Goal: Task Accomplishment & Management: Use online tool/utility

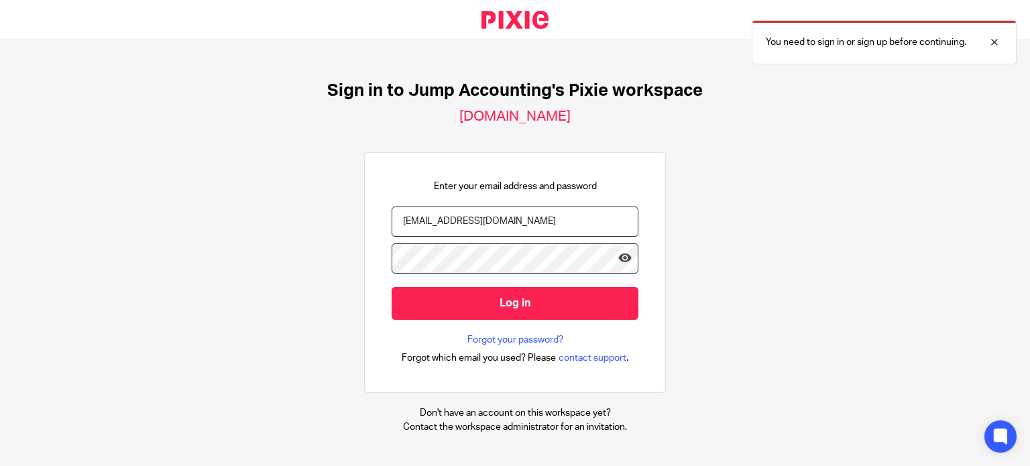
click at [521, 221] on input "[EMAIL_ADDRESS][DOMAIN_NAME]" at bounding box center [515, 222] width 247 height 30
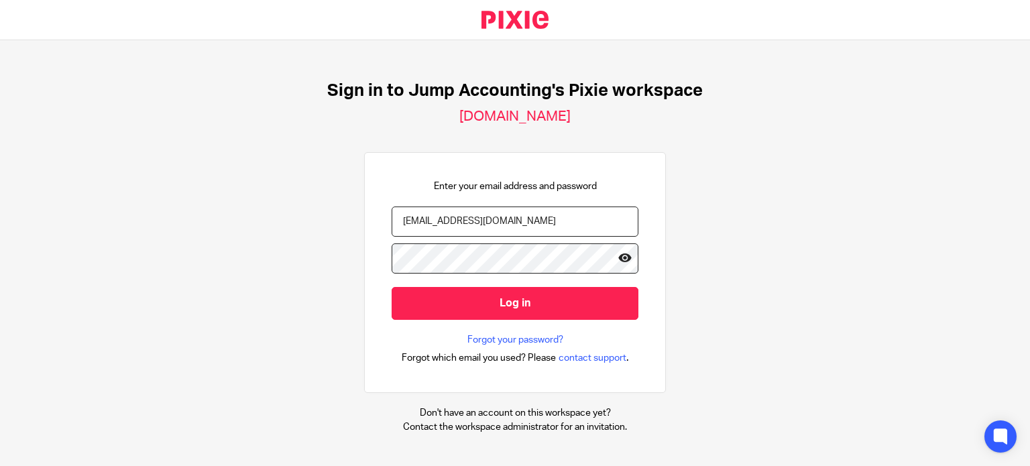
type input "[EMAIL_ADDRESS][DOMAIN_NAME]"
click at [618, 259] on icon at bounding box center [624, 257] width 13 height 13
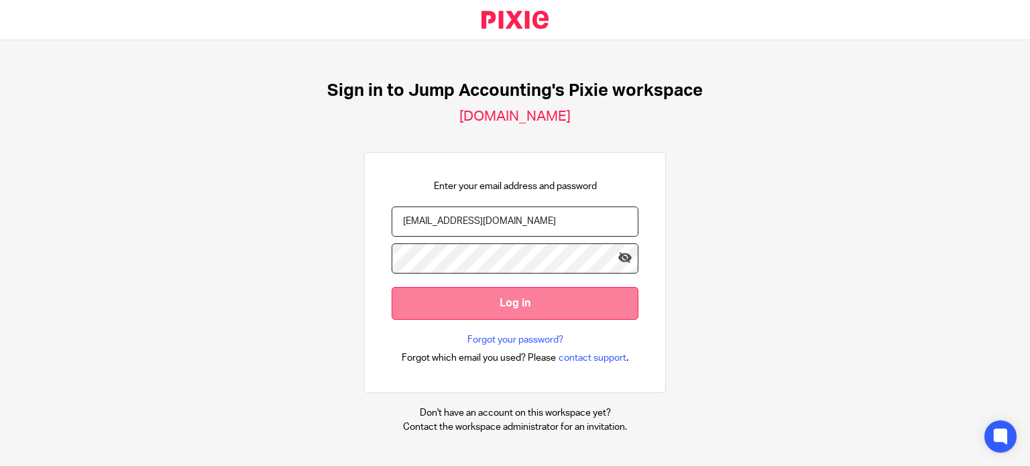
click at [504, 305] on input "Log in" at bounding box center [515, 303] width 247 height 33
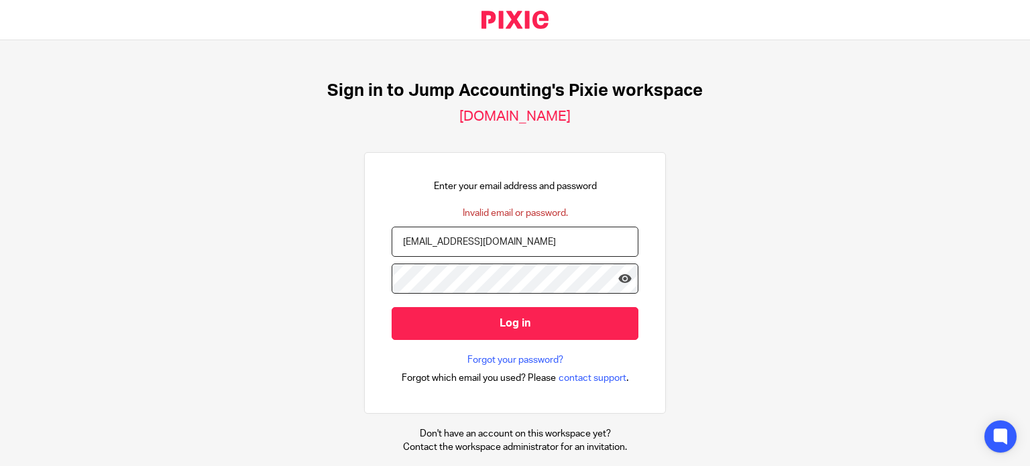
drag, startPoint x: 614, startPoint y: 239, endPoint x: 362, endPoint y: 250, distance: 251.7
click at [364, 250] on div "Enter your email address and password Invalid email or password. companysecreta…" at bounding box center [515, 283] width 302 height 262
click at [467, 246] on input "email" at bounding box center [515, 242] width 247 height 30
paste input "companysecretarialservices@riseaccounting."
type input "[EMAIL_ADDRESS][DOMAIN_NAME]"
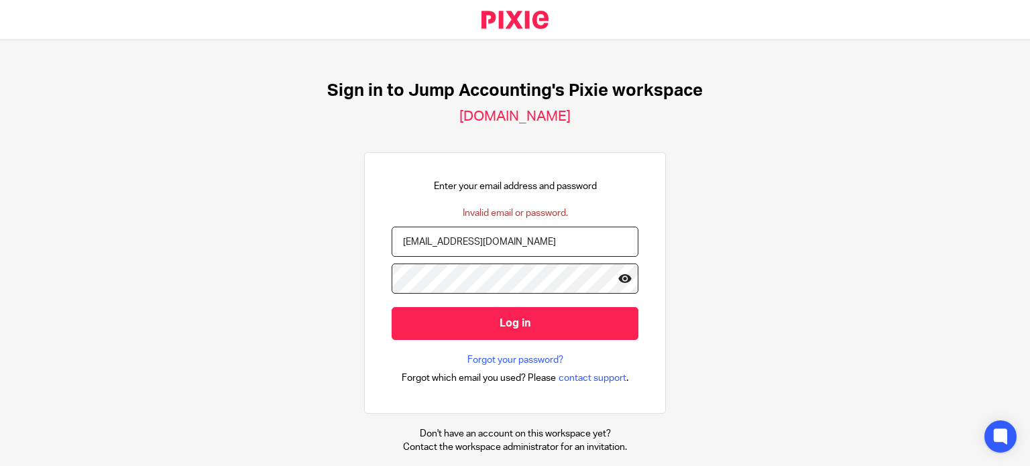
click at [618, 277] on icon at bounding box center [624, 278] width 13 height 13
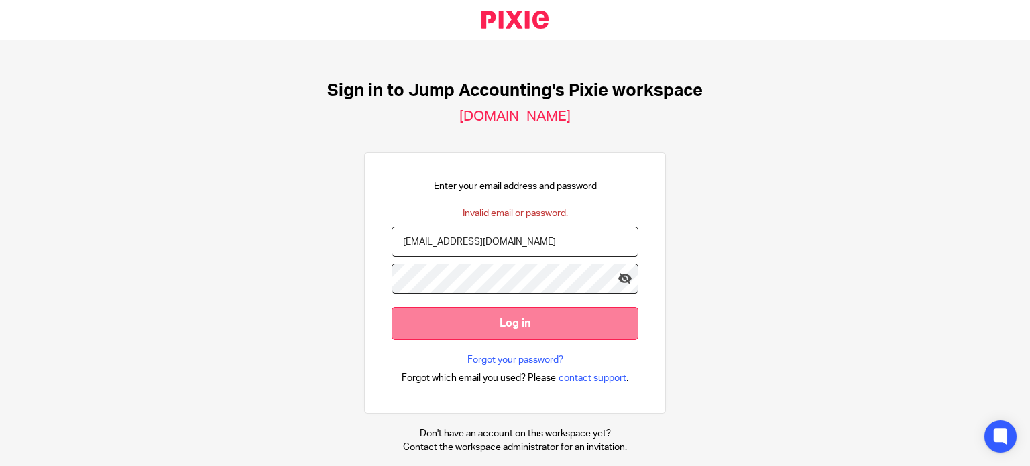
click at [508, 327] on input "Log in" at bounding box center [515, 323] width 247 height 33
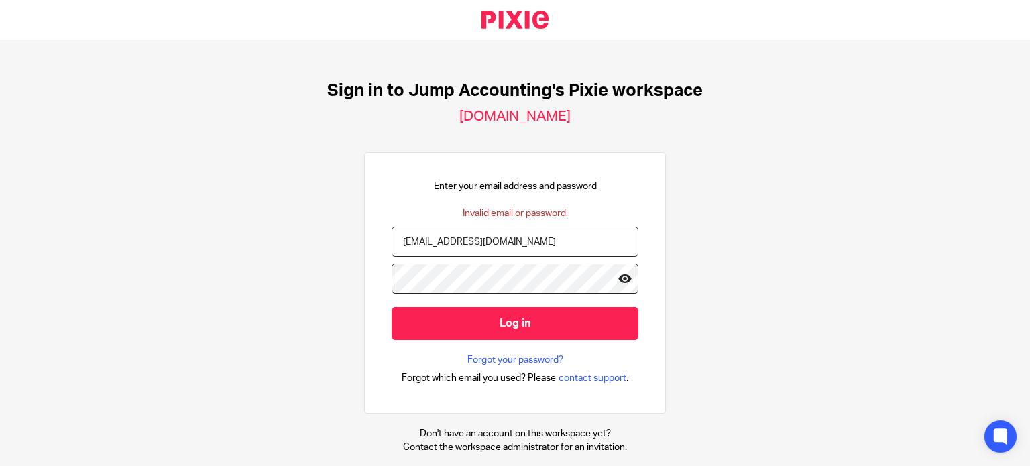
click at [618, 276] on icon at bounding box center [624, 278] width 13 height 13
click at [498, 356] on link "Forgot your password?" at bounding box center [515, 359] width 96 height 13
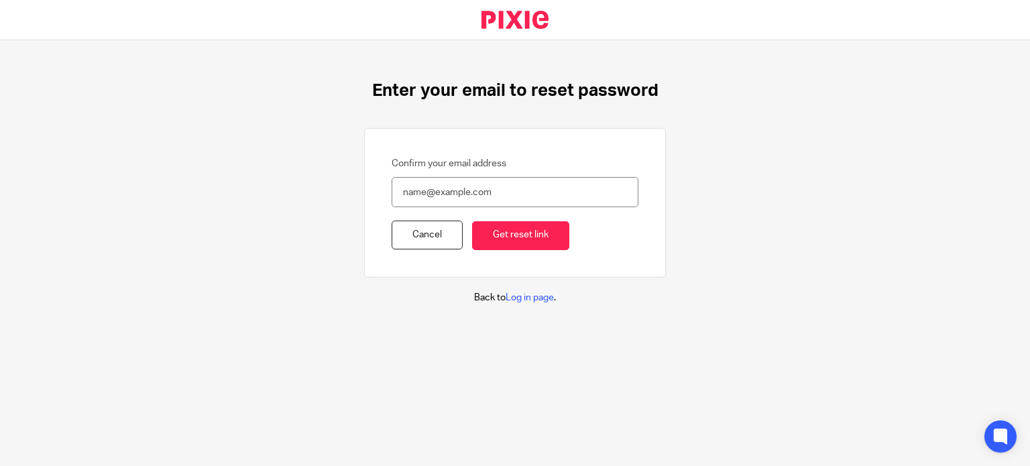
click at [426, 195] on input "Confirm your email address" at bounding box center [515, 192] width 247 height 30
type input "[EMAIL_ADDRESS][DOMAIN_NAME]"
click at [513, 237] on input "Get reset link" at bounding box center [520, 235] width 97 height 29
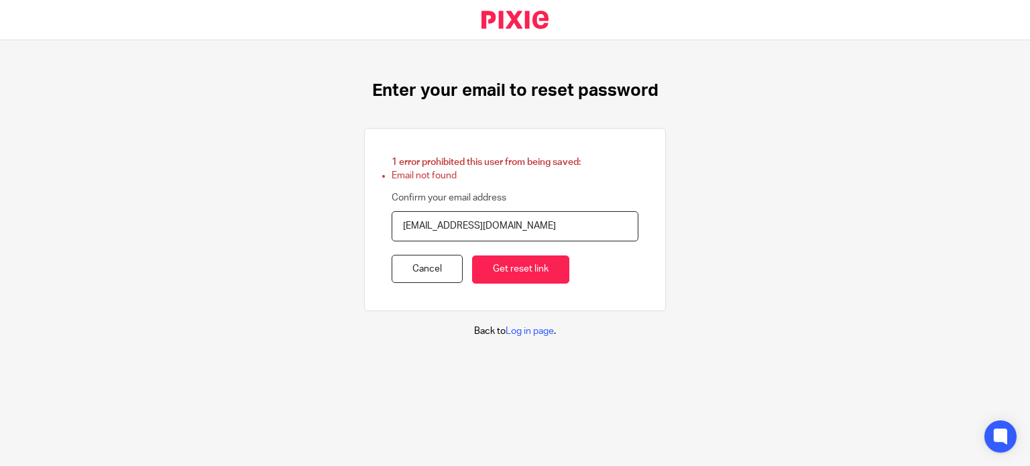
drag, startPoint x: 613, startPoint y: 225, endPoint x: 358, endPoint y: 225, distance: 254.8
click at [364, 225] on div "1 error prohibited this user from being saved: Email not found Confirm your ema…" at bounding box center [515, 219] width 302 height 183
click at [412, 273] on link "Cancel" at bounding box center [427, 269] width 71 height 29
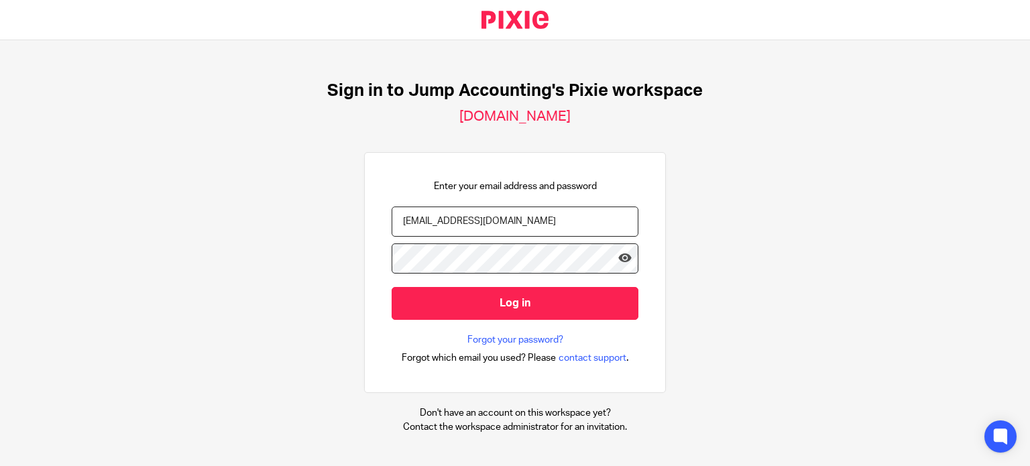
drag, startPoint x: 608, startPoint y: 219, endPoint x: 349, endPoint y: 222, distance: 259.5
click at [349, 222] on div "Sign in to Jump Accounting's Pixie workspace jumpaccounting.usepixie.net Enter …" at bounding box center [515, 253] width 1030 height 426
click at [597, 215] on input "companysecretarialservices@jumpaccounting.co.uk" at bounding box center [515, 222] width 247 height 30
click at [601, 221] on input "companysecretarialservices@jumpaccounting.co.uk" at bounding box center [515, 222] width 247 height 30
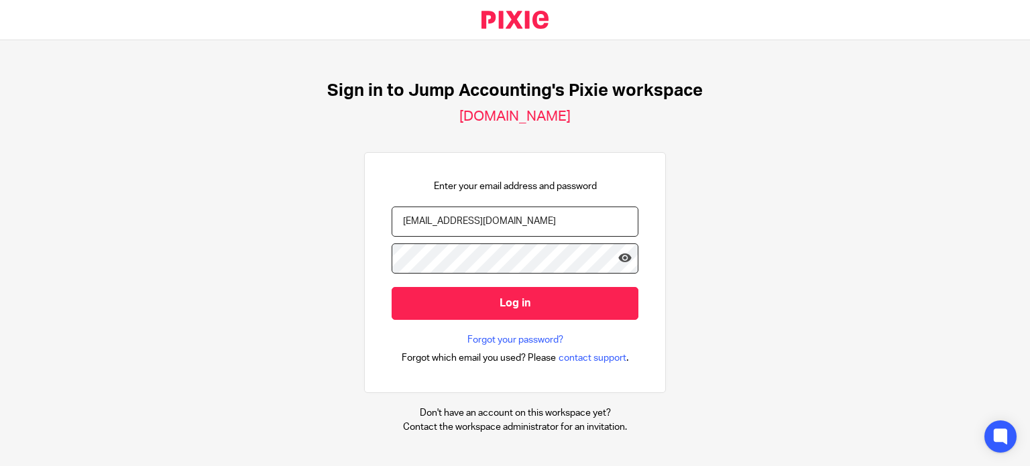
click at [601, 221] on input "companysecretarialservices@jumpaccounting.co.uk" at bounding box center [515, 222] width 247 height 30
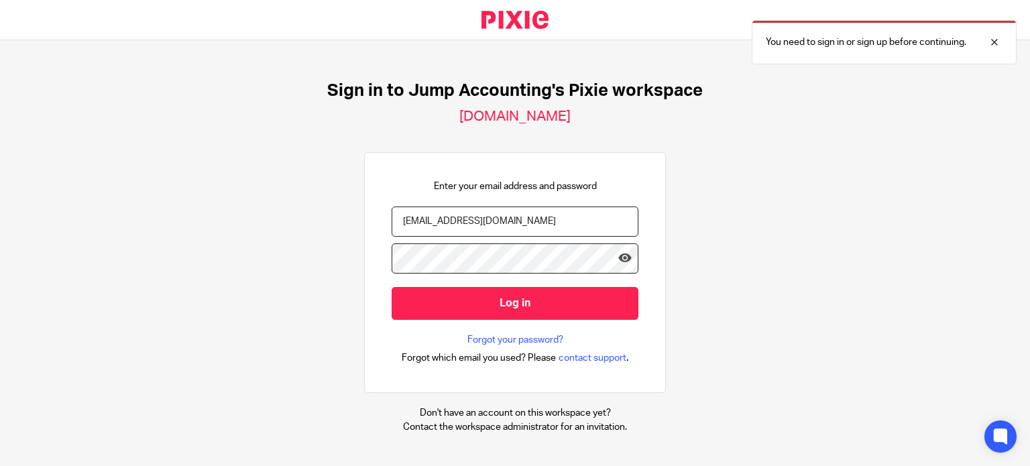
drag, startPoint x: 606, startPoint y: 223, endPoint x: 354, endPoint y: 231, distance: 252.3
click at [364, 231] on div "Enter your email address and password [EMAIL_ADDRESS][DOMAIN_NAME] Log in Forgo…" at bounding box center [515, 272] width 302 height 241
drag, startPoint x: 623, startPoint y: 219, endPoint x: 391, endPoint y: 229, distance: 232.2
click at [392, 229] on input "companysecretarialservices@jumpaccounting.co.uk" at bounding box center [515, 222] width 247 height 30
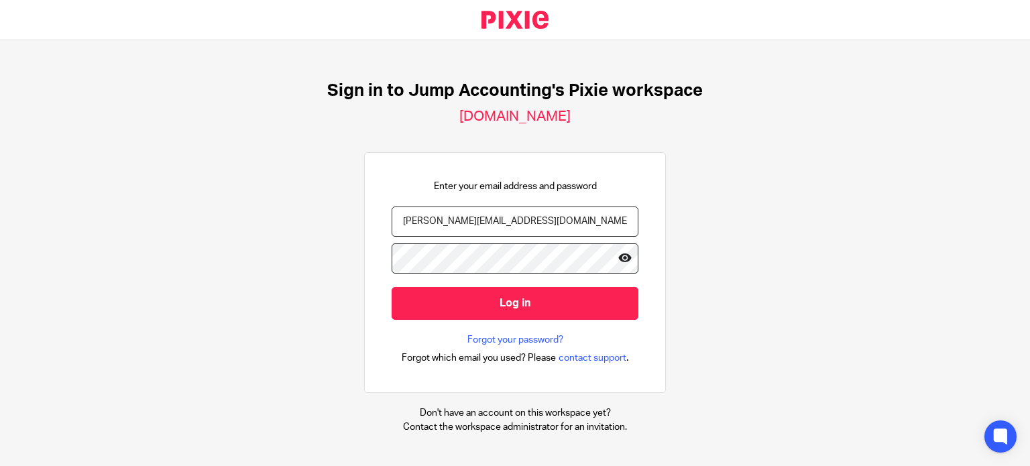
type input "kirthi@riseaccounting.co.uk"
click at [618, 260] on icon at bounding box center [624, 257] width 13 height 13
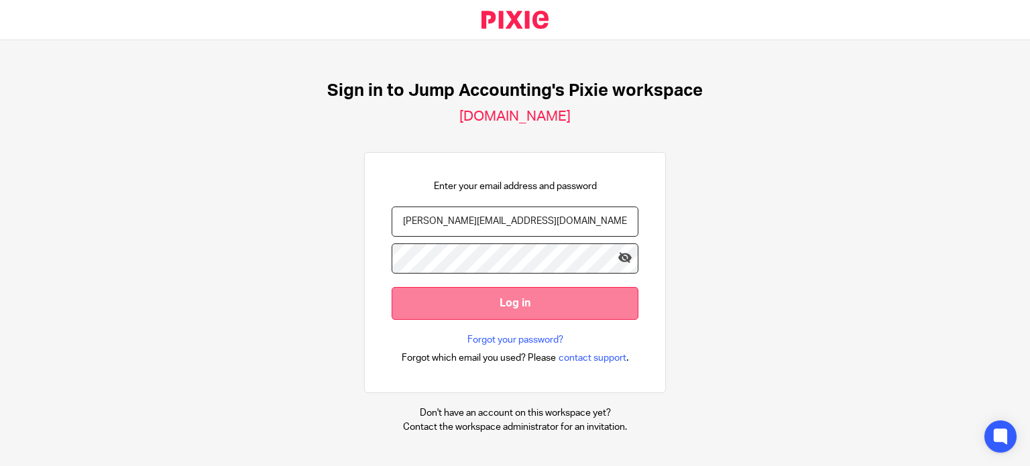
click at [492, 304] on input "Log in" at bounding box center [515, 303] width 247 height 33
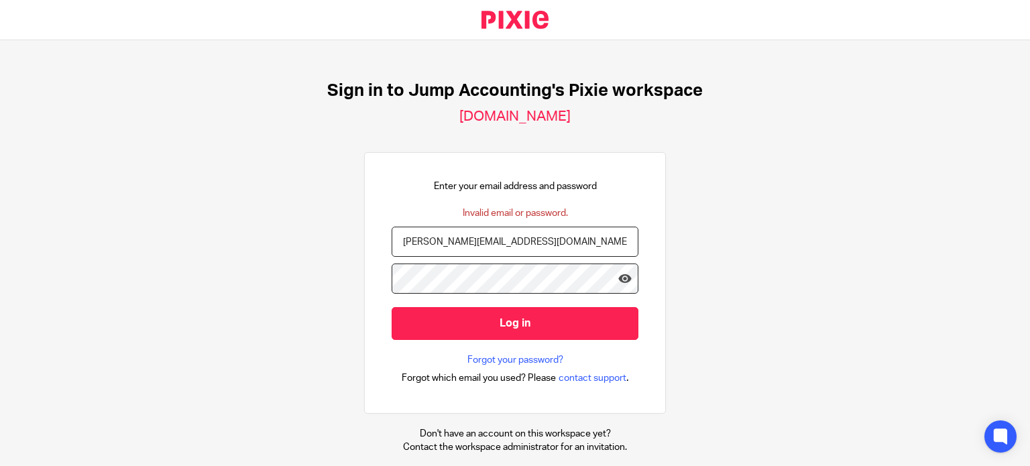
drag, startPoint x: 512, startPoint y: 241, endPoint x: 367, endPoint y: 242, distance: 144.2
click at [367, 242] on div "Enter your email address and password Invalid email or password. kirthi@riseacc…" at bounding box center [515, 283] width 302 height 262
click at [436, 243] on input "email" at bounding box center [515, 242] width 247 height 30
type input "companysecretarialservices@jumpaccounting.co.uk"
click at [618, 280] on icon at bounding box center [624, 278] width 13 height 13
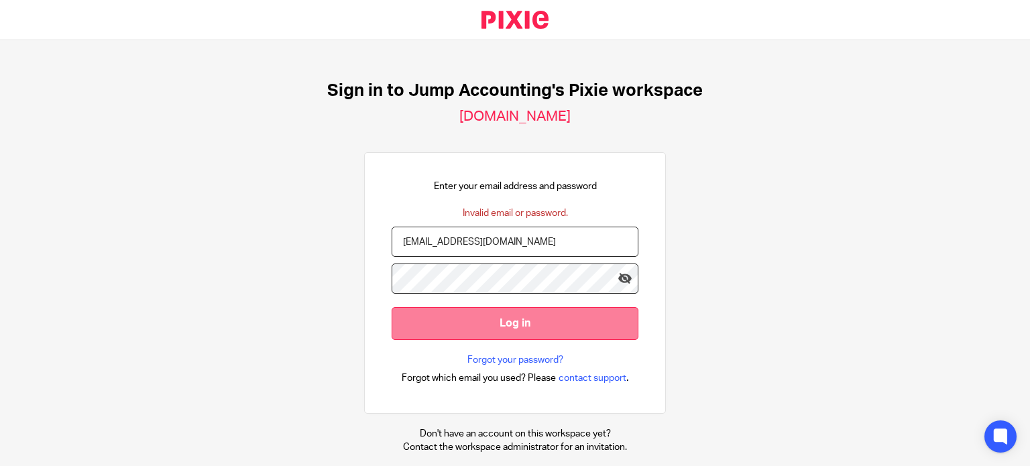
click at [506, 329] on input "Log in" at bounding box center [515, 323] width 247 height 33
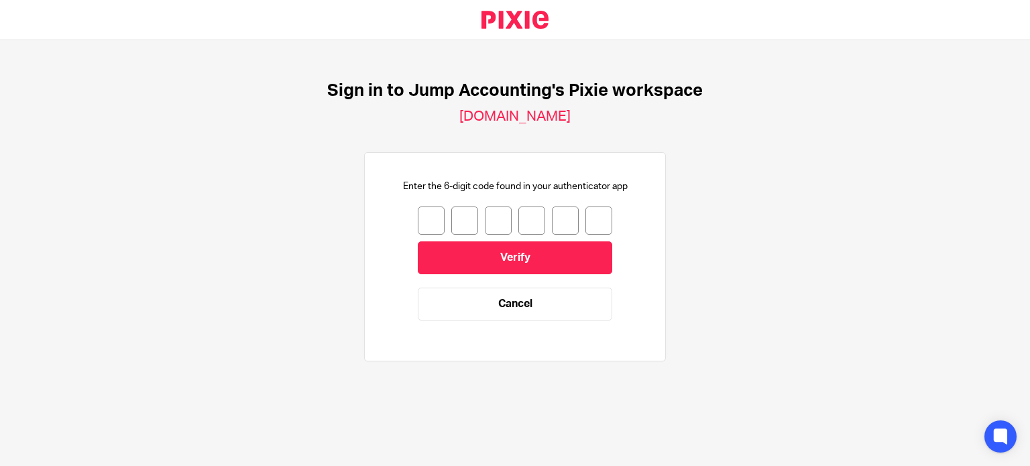
click at [418, 219] on input "number" at bounding box center [431, 221] width 27 height 28
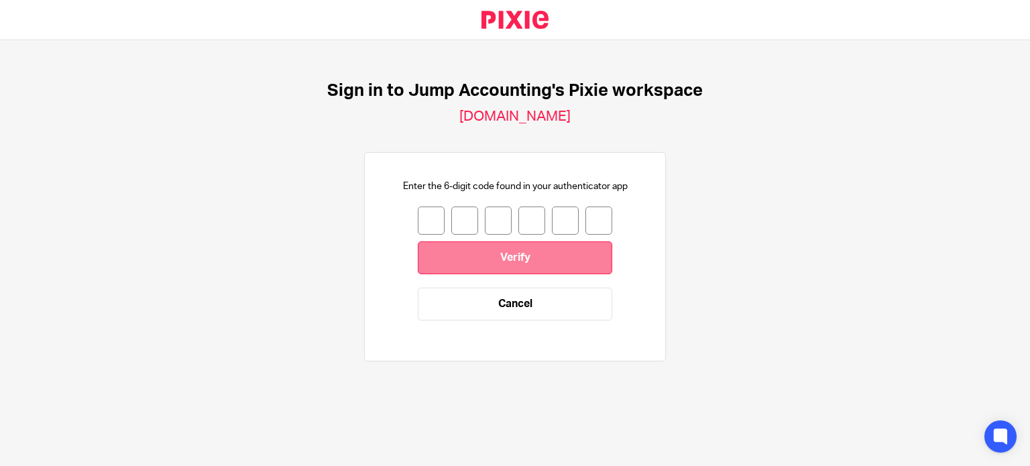
type input "6"
type input "1"
type input "0"
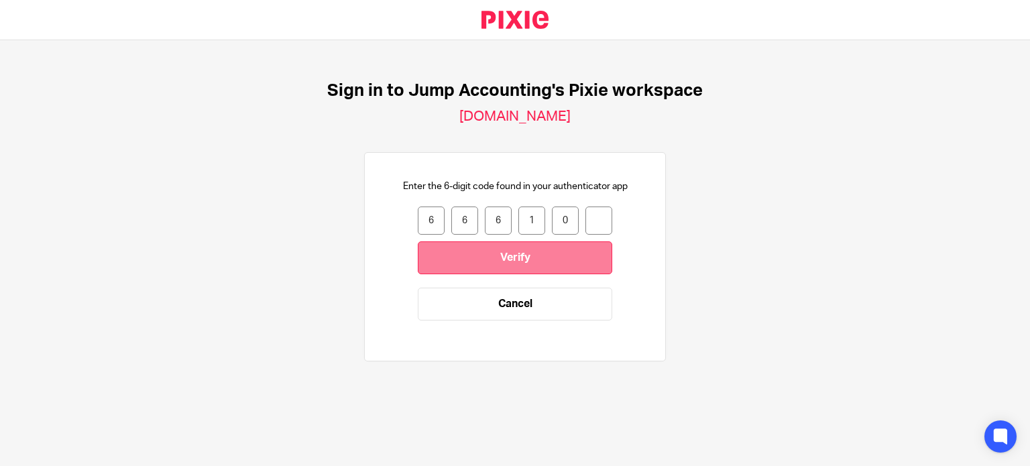
type input "7"
click at [540, 252] on input "Verify" at bounding box center [515, 257] width 194 height 33
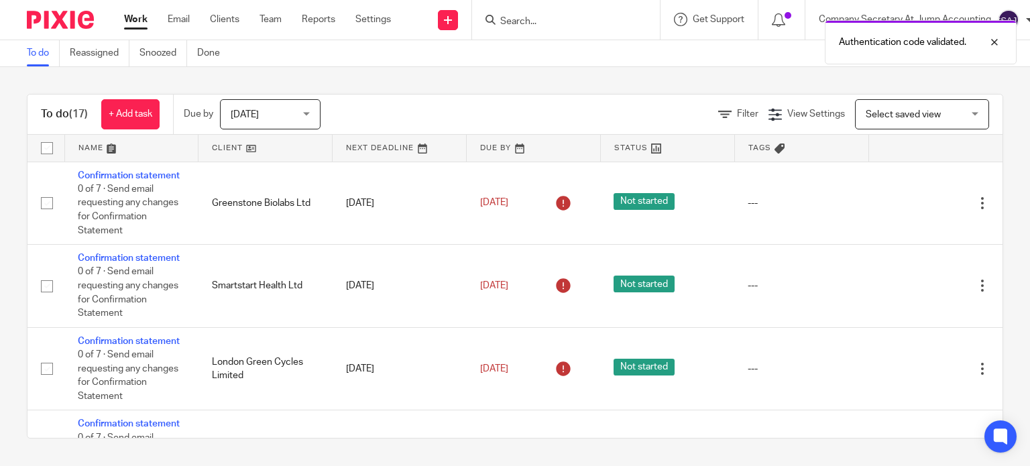
click at [528, 15] on div "Authentication code validated." at bounding box center [766, 38] width 502 height 51
click at [510, 21] on input "Search" at bounding box center [559, 22] width 121 height 12
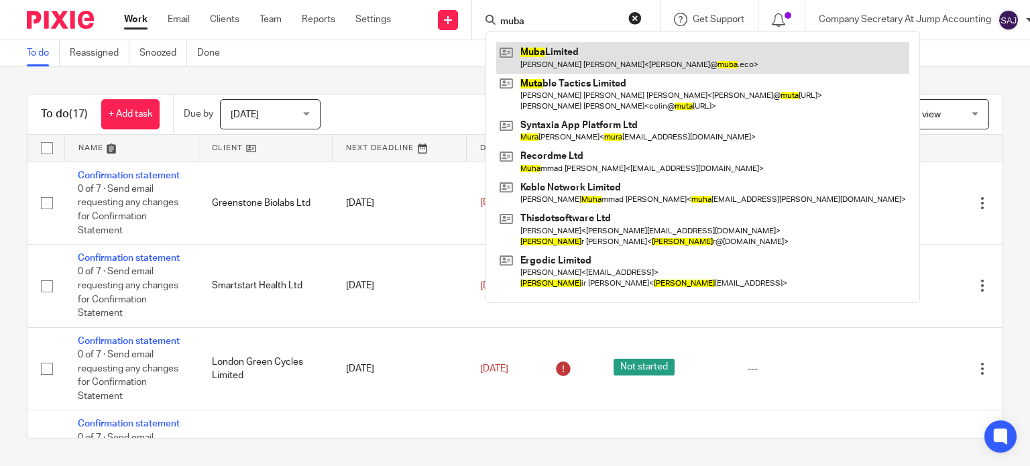
type input "muba"
click at [555, 68] on link at bounding box center [702, 57] width 413 height 31
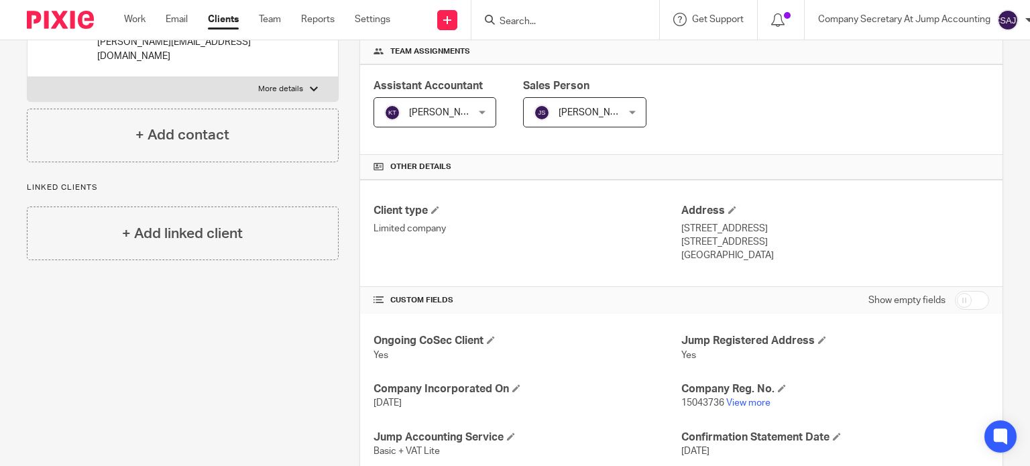
scroll to position [335, 0]
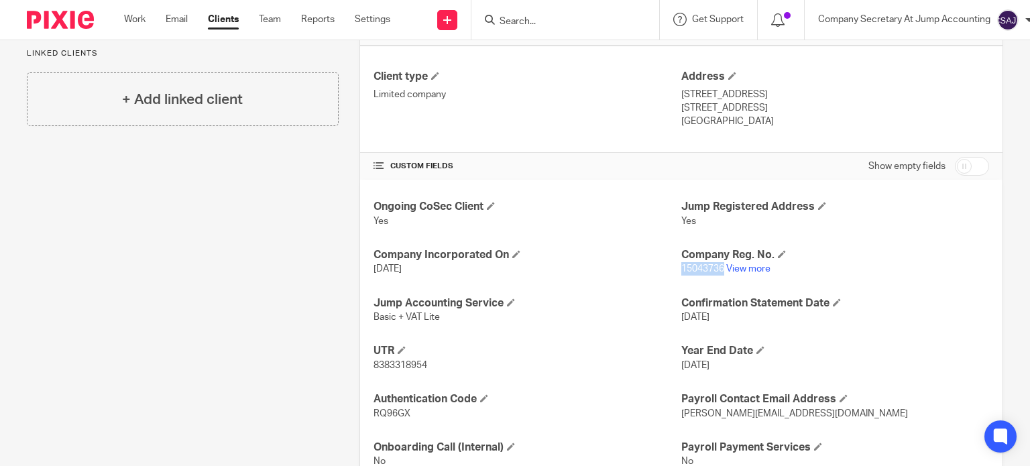
drag, startPoint x: 676, startPoint y: 270, endPoint x: 718, endPoint y: 270, distance: 41.6
click at [718, 270] on span "15043736" at bounding box center [702, 268] width 43 height 9
copy span "15043736"
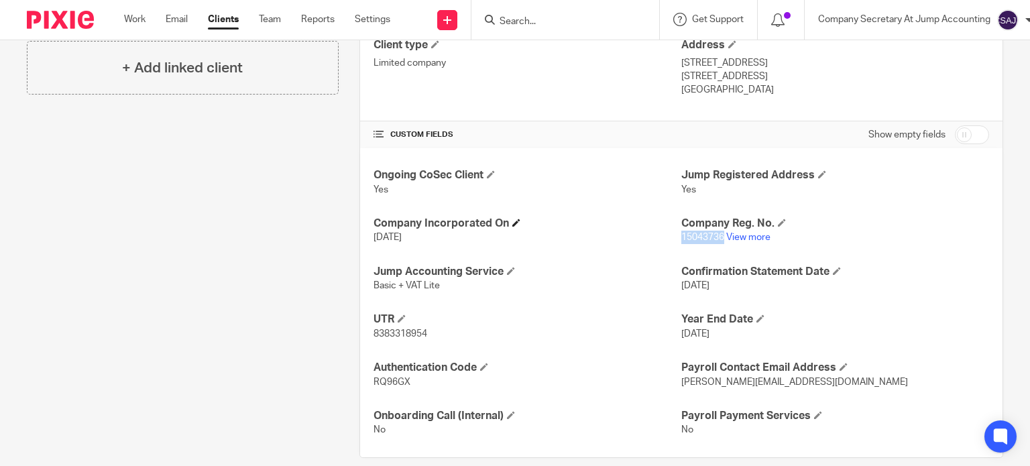
scroll to position [384, 0]
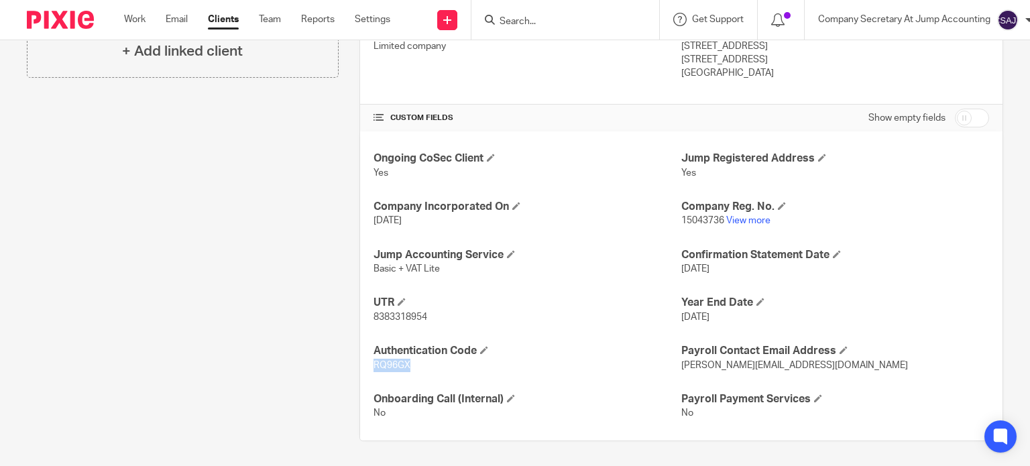
drag, startPoint x: 370, startPoint y: 364, endPoint x: 417, endPoint y: 364, distance: 47.6
click at [417, 364] on p "RQ96GX" at bounding box center [528, 365] width 308 height 13
copy span "RQ96GX"
drag, startPoint x: 675, startPoint y: 217, endPoint x: 717, endPoint y: 221, distance: 41.8
click at [717, 221] on span "15043736" at bounding box center [702, 220] width 43 height 9
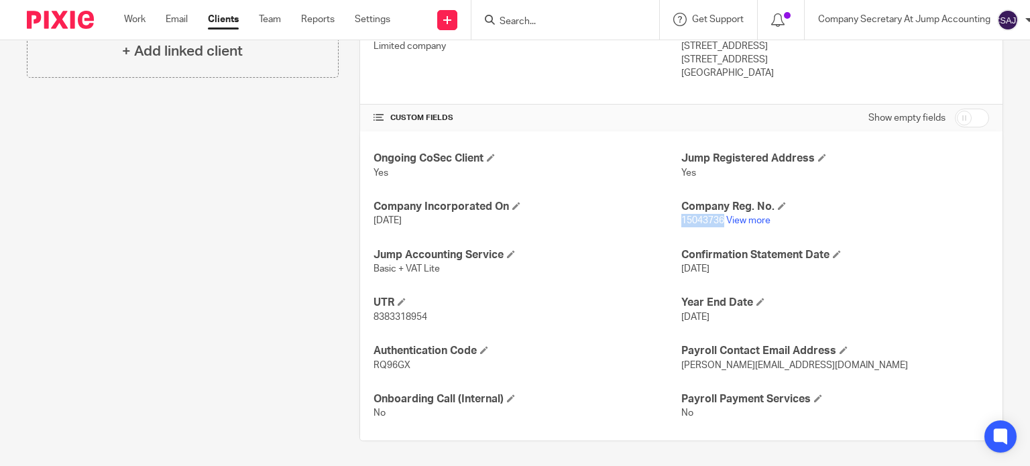
copy span "15043736"
click at [744, 217] on link "View more" at bounding box center [748, 220] width 44 height 9
